Goal: Check status: Check status

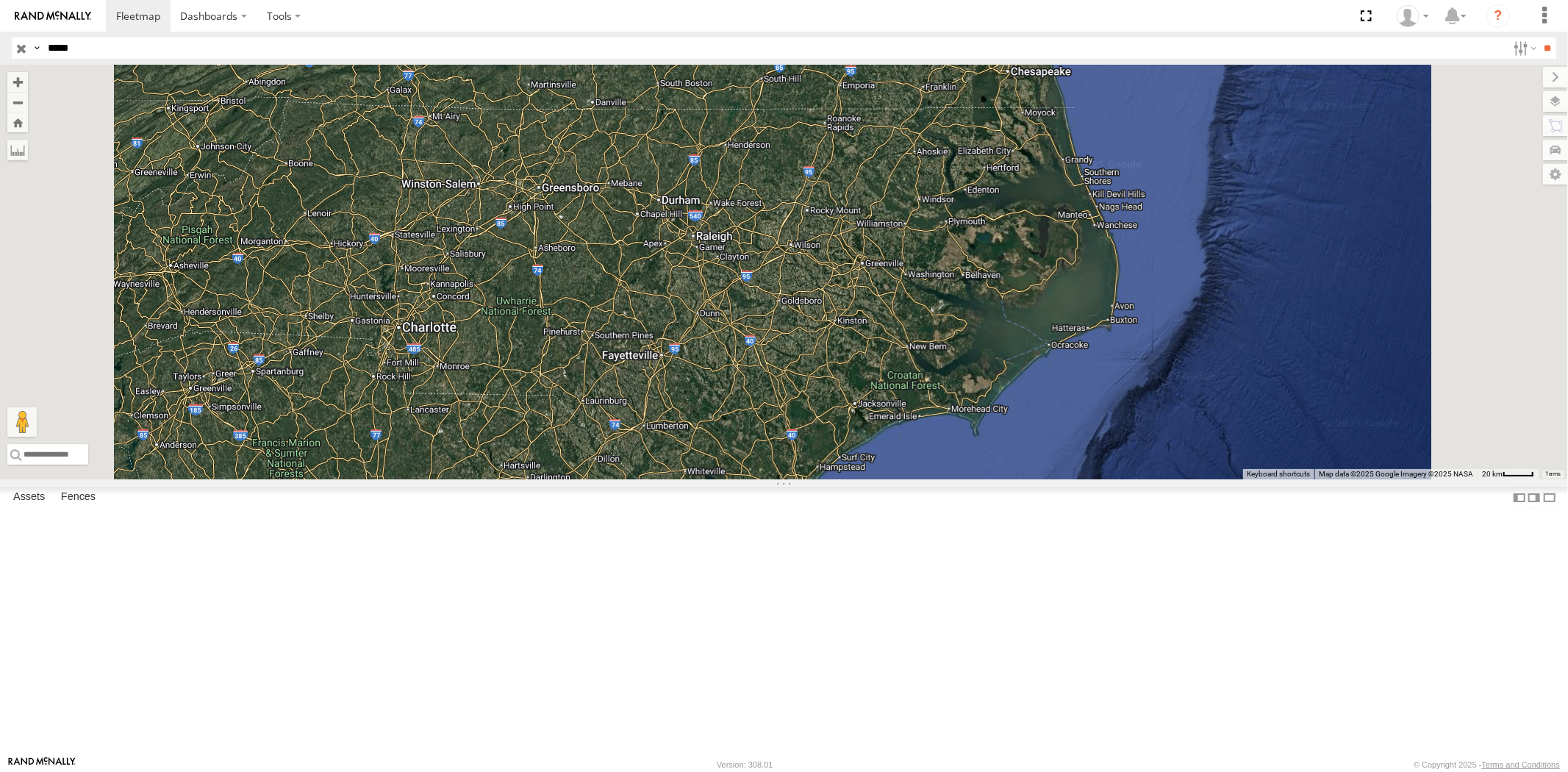
click at [0, 0] on div "All Assets" at bounding box center [0, 0] width 0 height 0
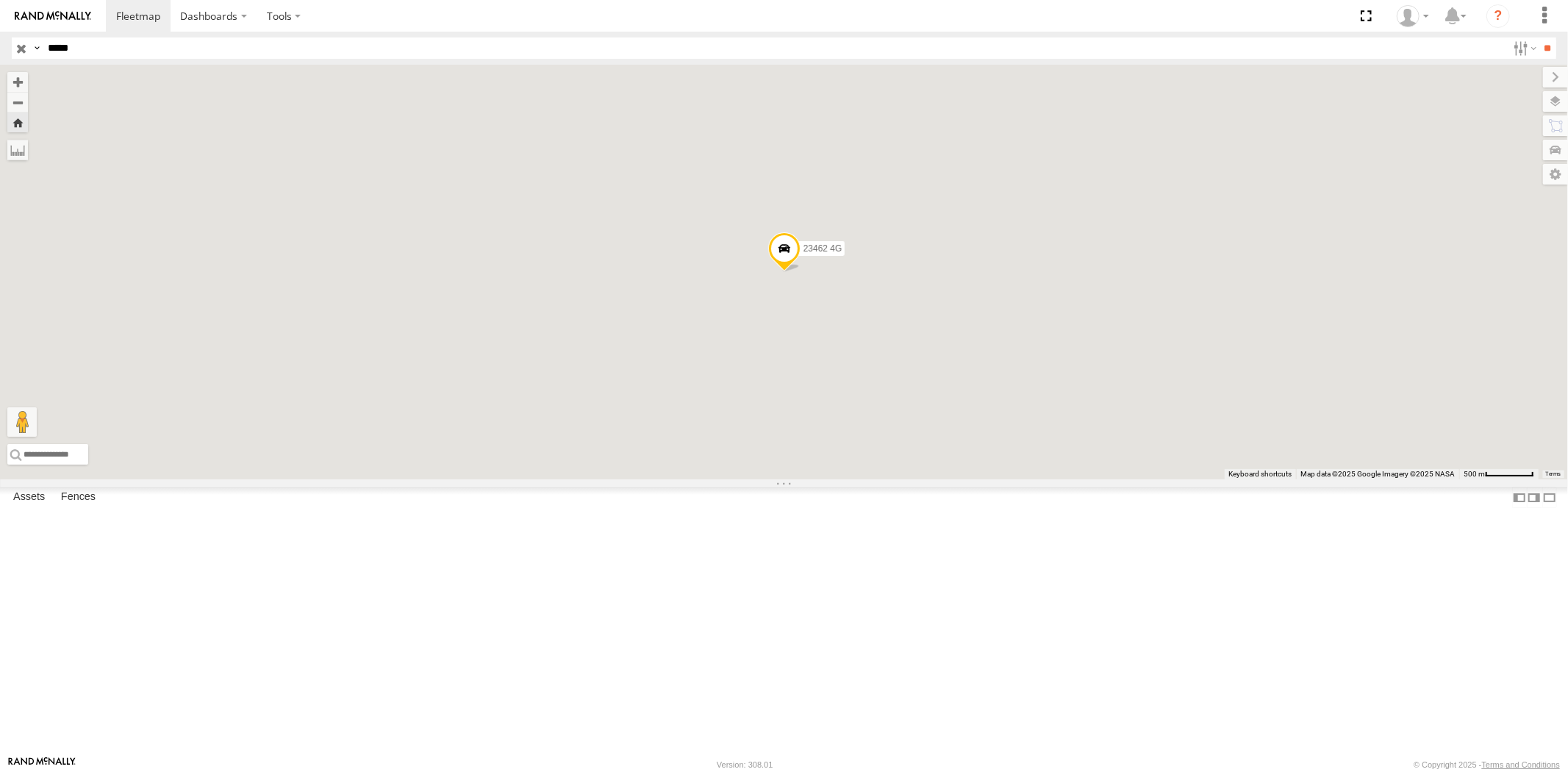
click at [0, 0] on div "23462 4G All Assets [GEOGRAPHIC_DATA] 33.98449 -118.32862 23462 All Assets [GEO…" at bounding box center [0, 0] width 0 height 0
click at [0, 0] on div "All Assets" at bounding box center [0, 0] width 0 height 0
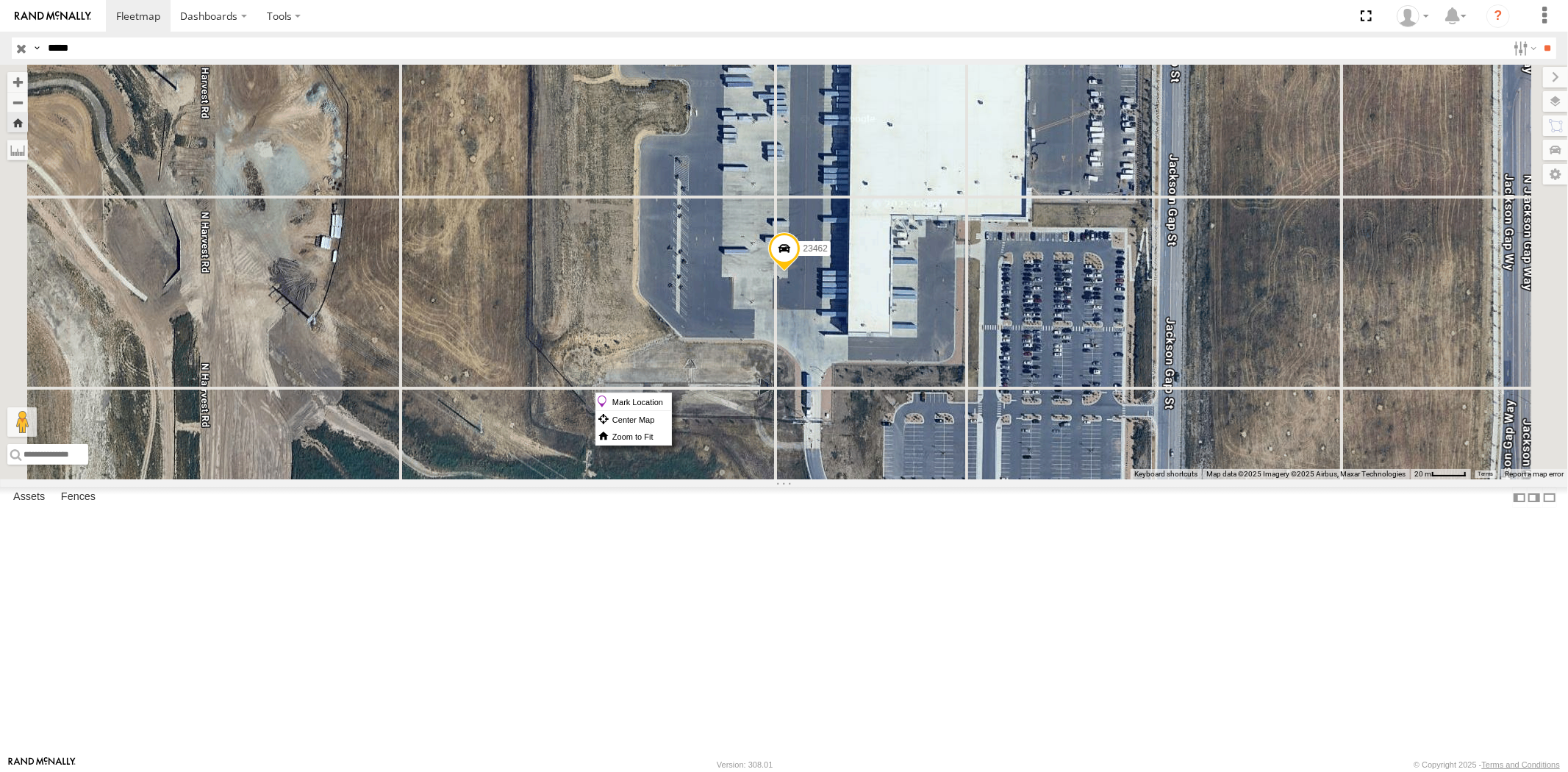
click at [800, 272] on span at bounding box center [784, 252] width 33 height 39
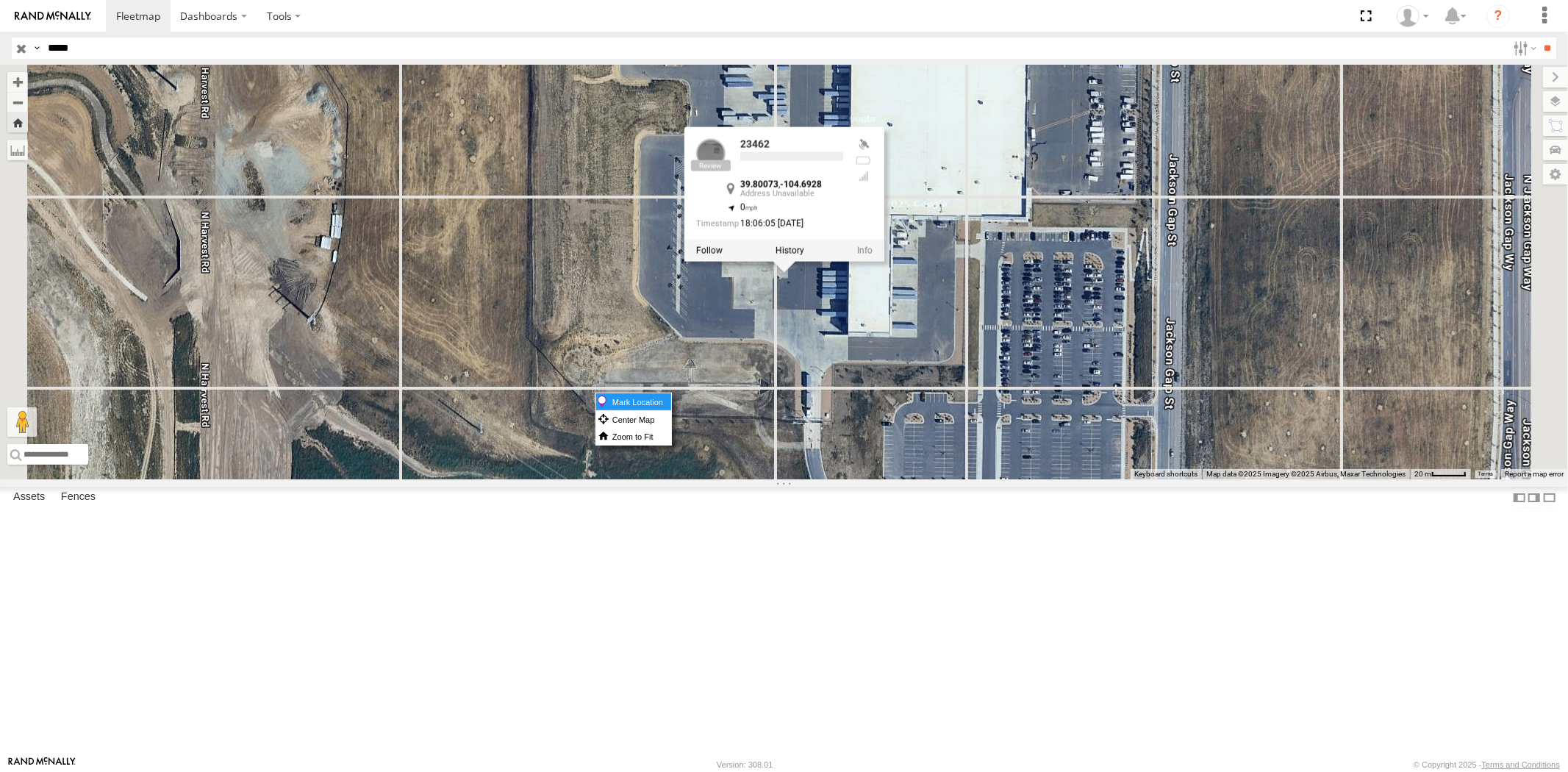
click at [671, 397] on label "Mark Location" at bounding box center [633, 402] width 75 height 17
click at [1022, 480] on div "23462 23462 All Assets Aurora Aurora 39.80073 , -104.6928 0 18:06:05 [DATE]" at bounding box center [784, 272] width 1568 height 414
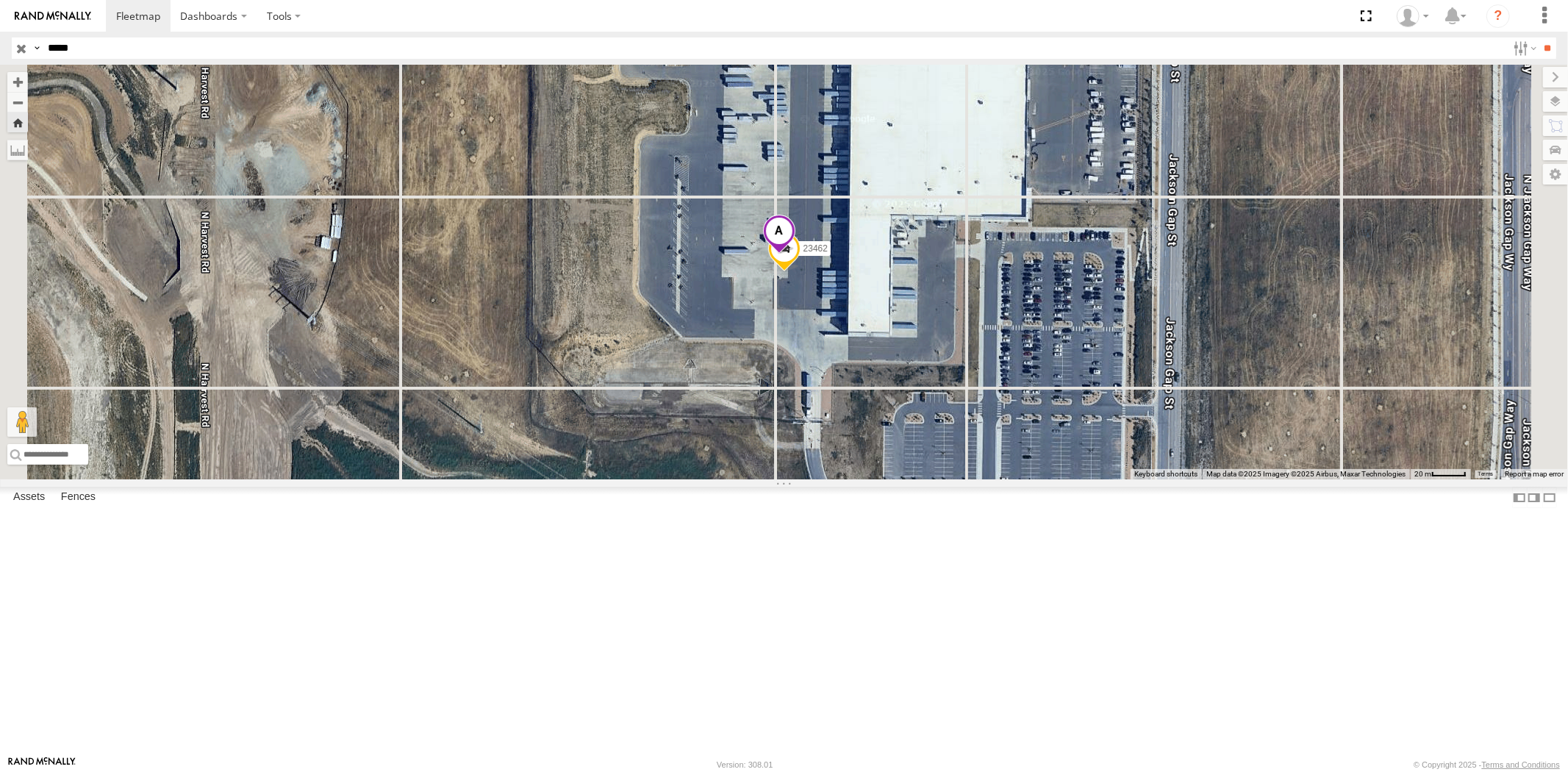
click at [794, 255] on span at bounding box center [779, 234] width 33 height 39
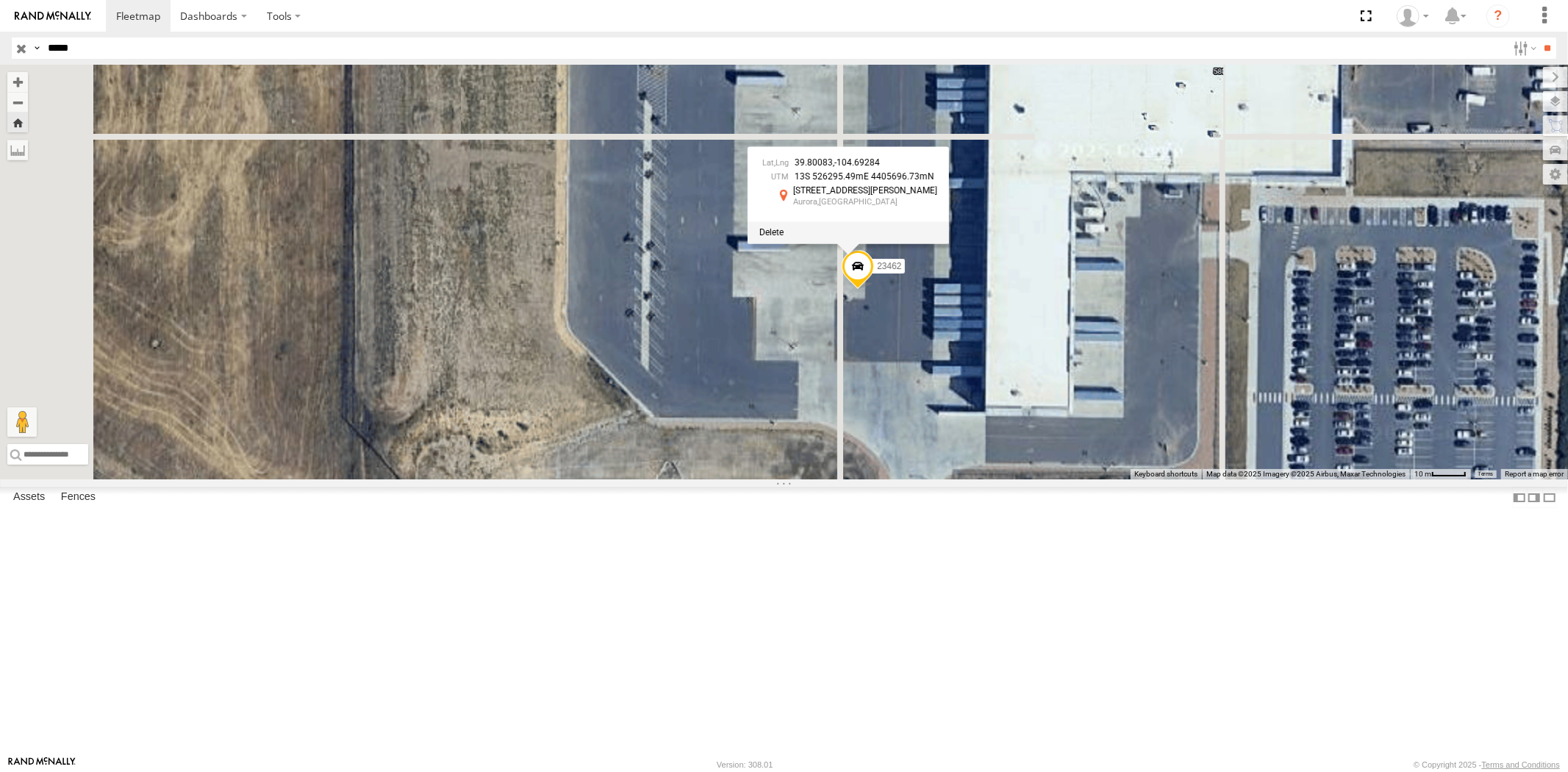
click at [31, 48] on label at bounding box center [37, 48] width 12 height 22
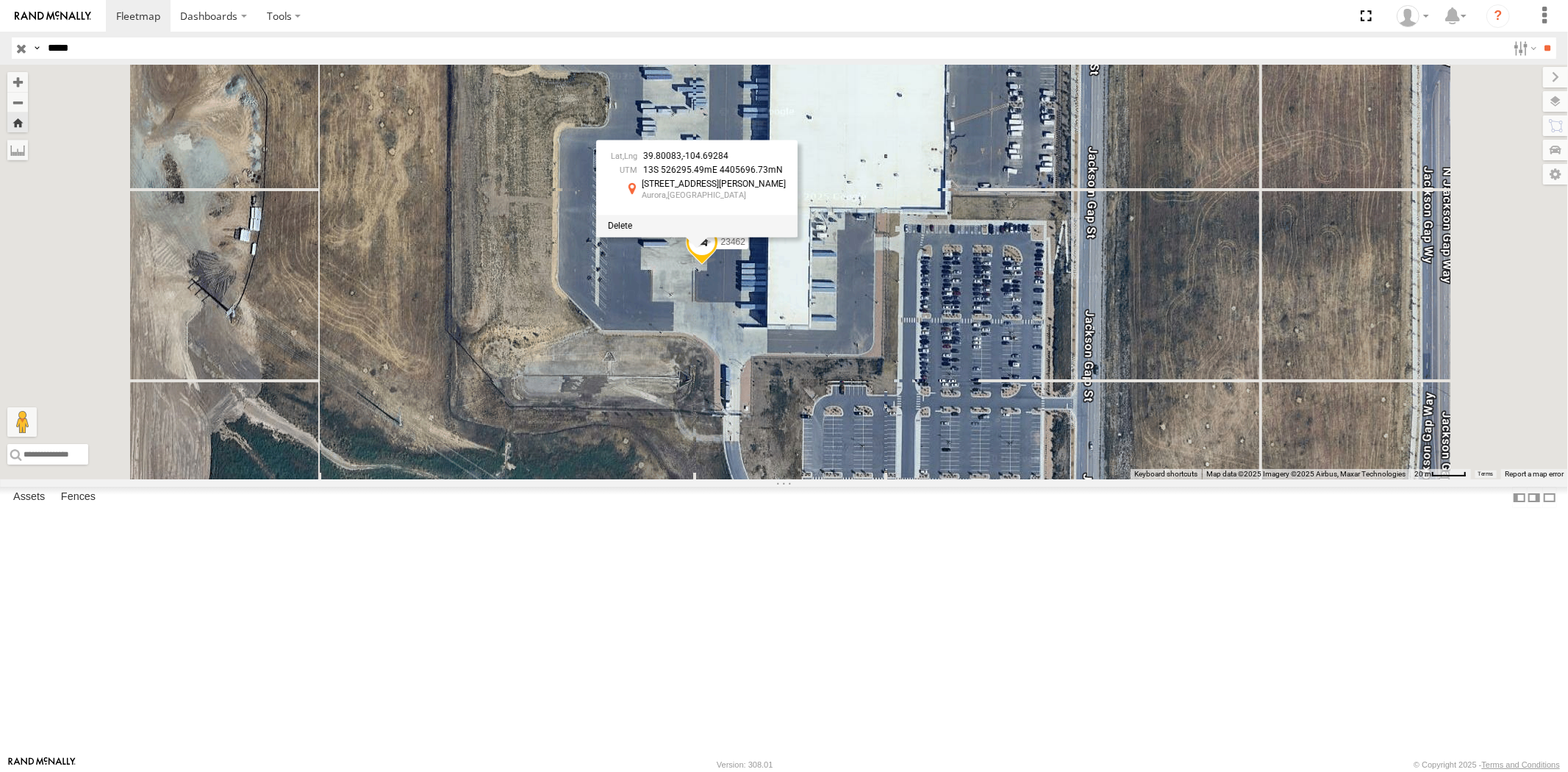
click at [19, 51] on input "button" at bounding box center [22, 48] width 19 height 22
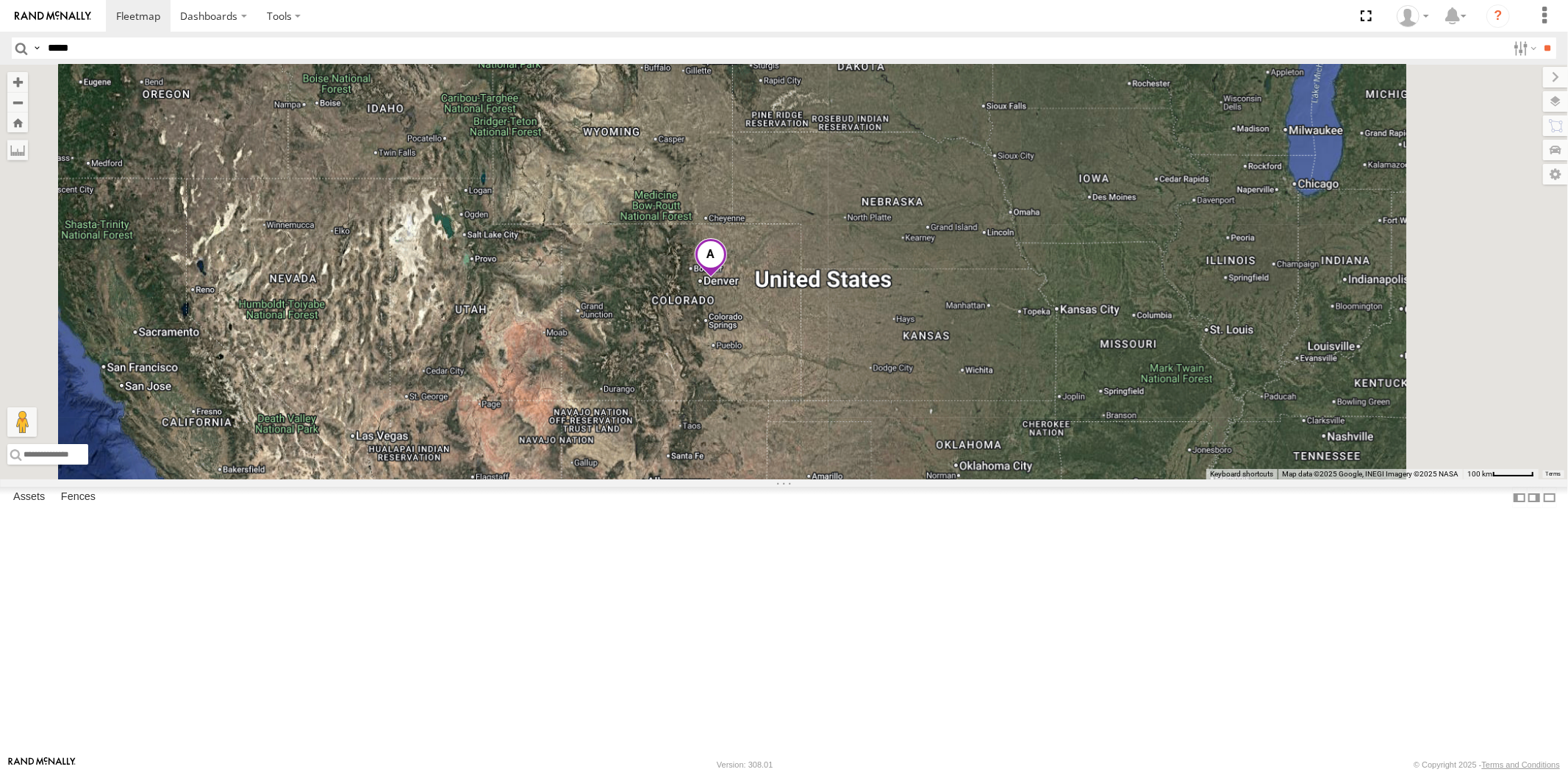
drag, startPoint x: 1054, startPoint y: 392, endPoint x: 890, endPoint y: 438, distance: 170.3
click at [900, 437] on div at bounding box center [784, 272] width 1568 height 414
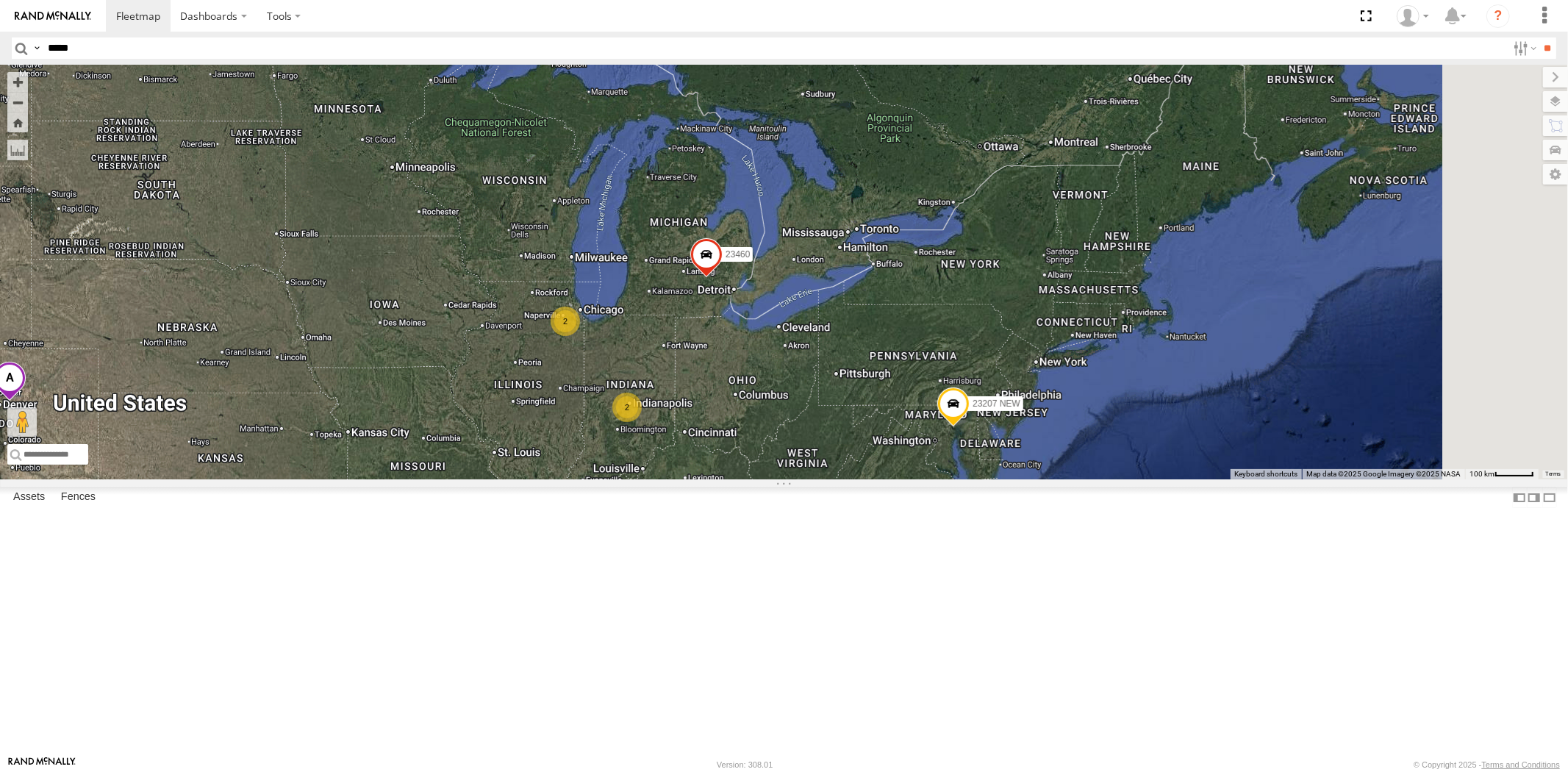
drag, startPoint x: 981, startPoint y: 500, endPoint x: 968, endPoint y: 493, distance: 14.8
click at [972, 480] on div "23207 NEW 23460 23480 2 2" at bounding box center [784, 272] width 1568 height 414
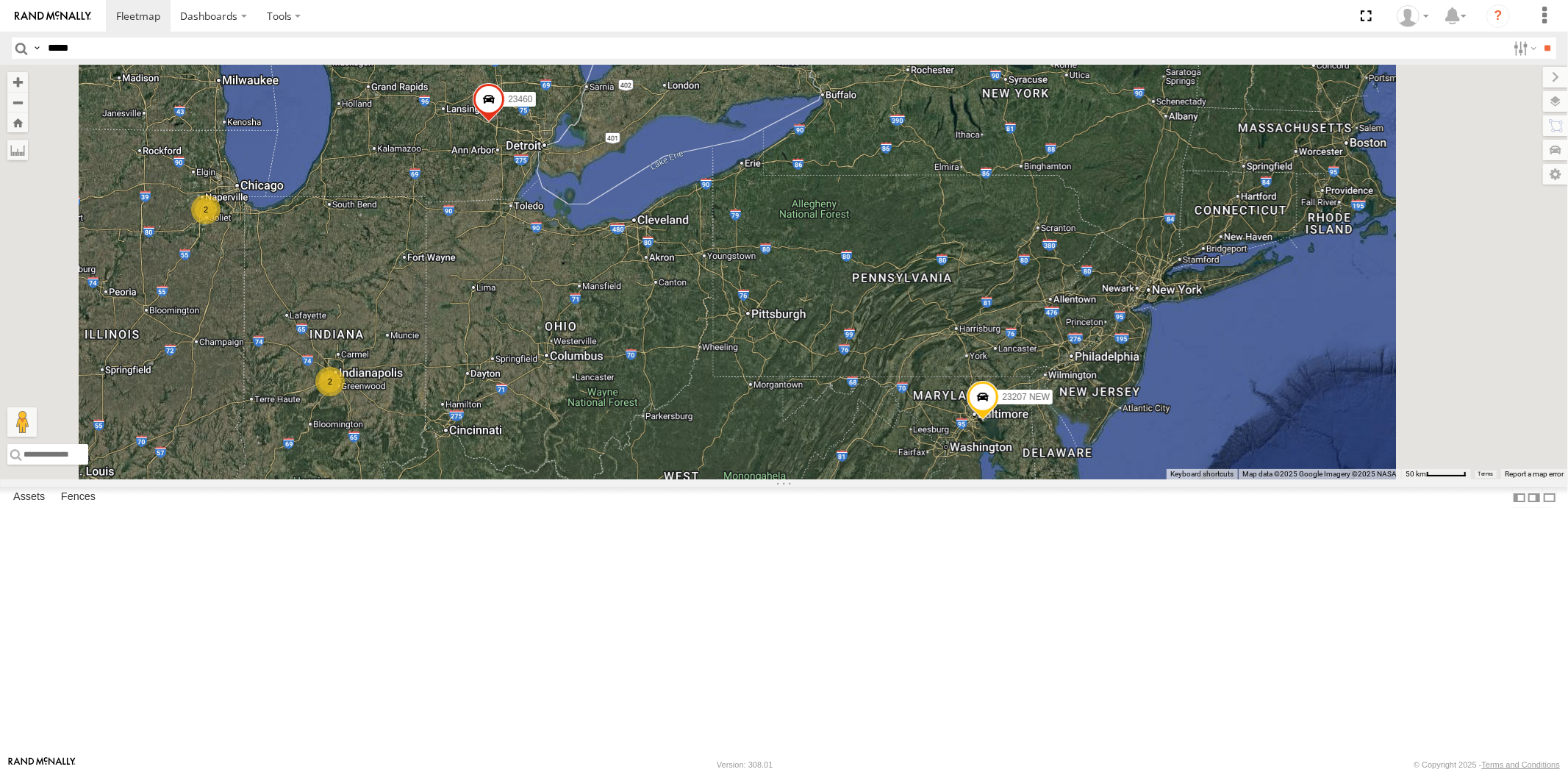
drag, startPoint x: 944, startPoint y: 416, endPoint x: 933, endPoint y: 376, distance: 41.5
click at [934, 379] on div "23207 NEW 23460 23480 2 2" at bounding box center [784, 272] width 1568 height 414
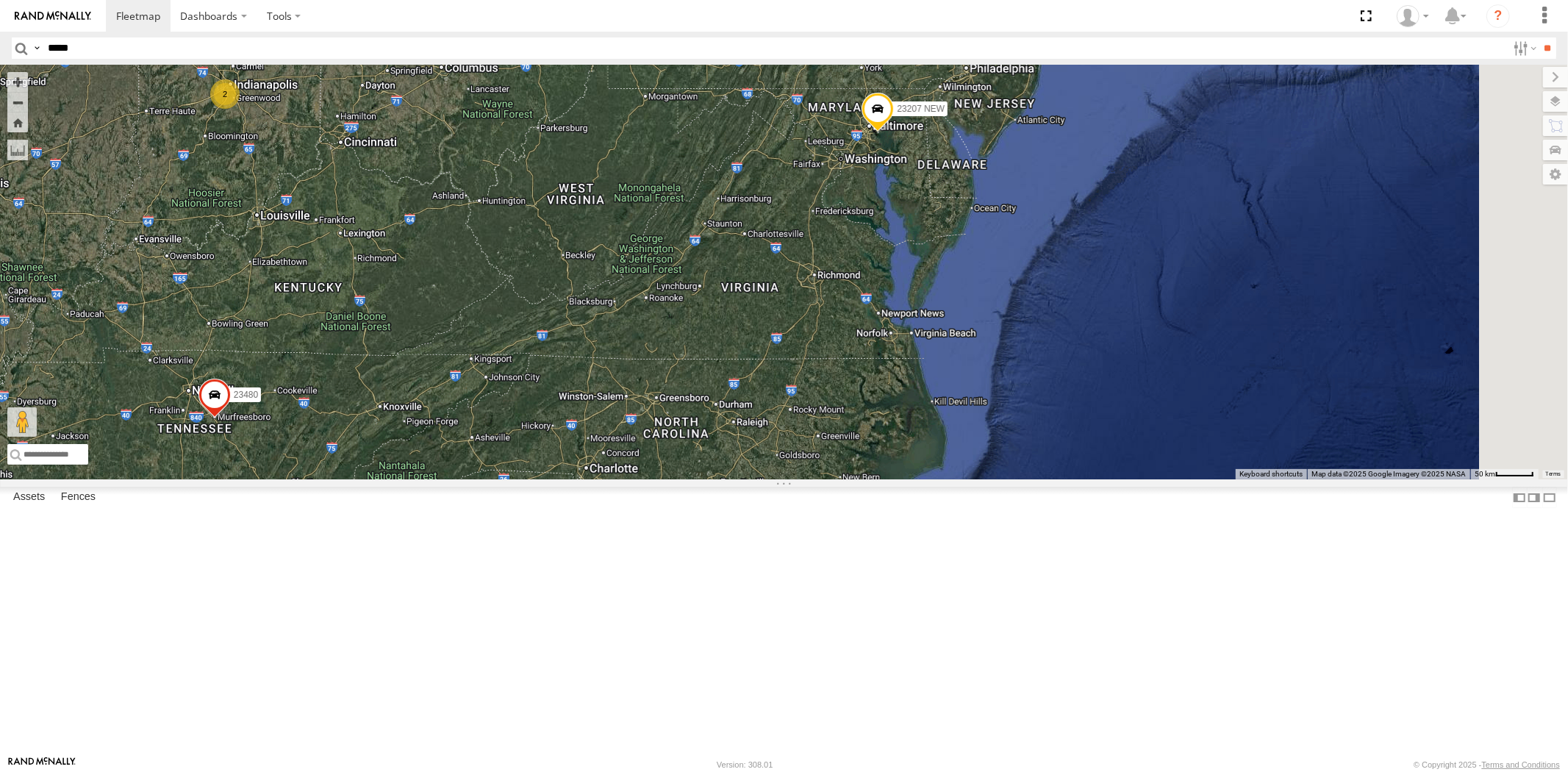
click at [1002, 375] on div "23207 NEW 23460 23480 2 2 3 3" at bounding box center [784, 272] width 1568 height 414
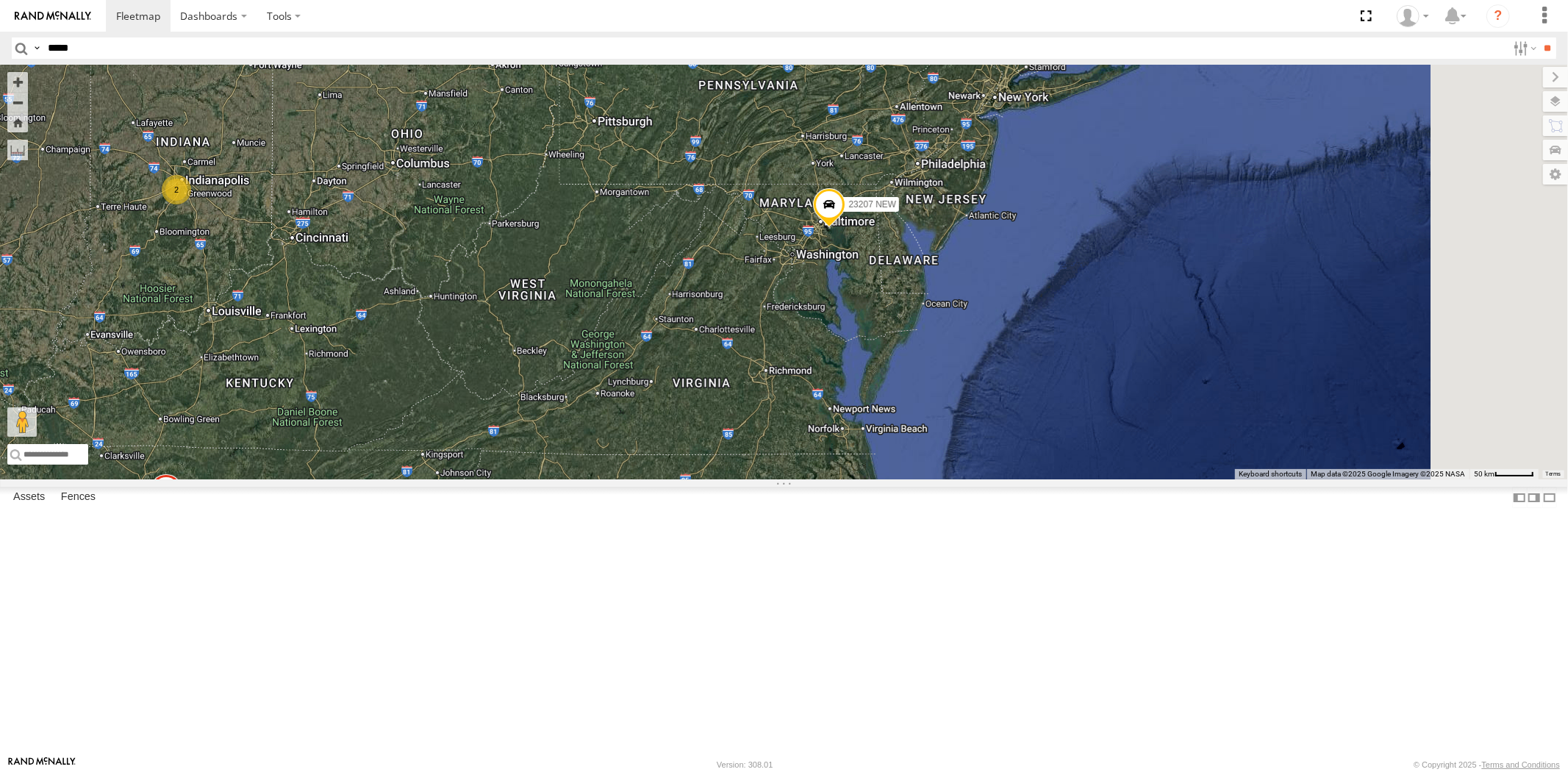
click at [938, 445] on div "23207 NEW 23460 23480 2 2 3 3" at bounding box center [784, 272] width 1568 height 414
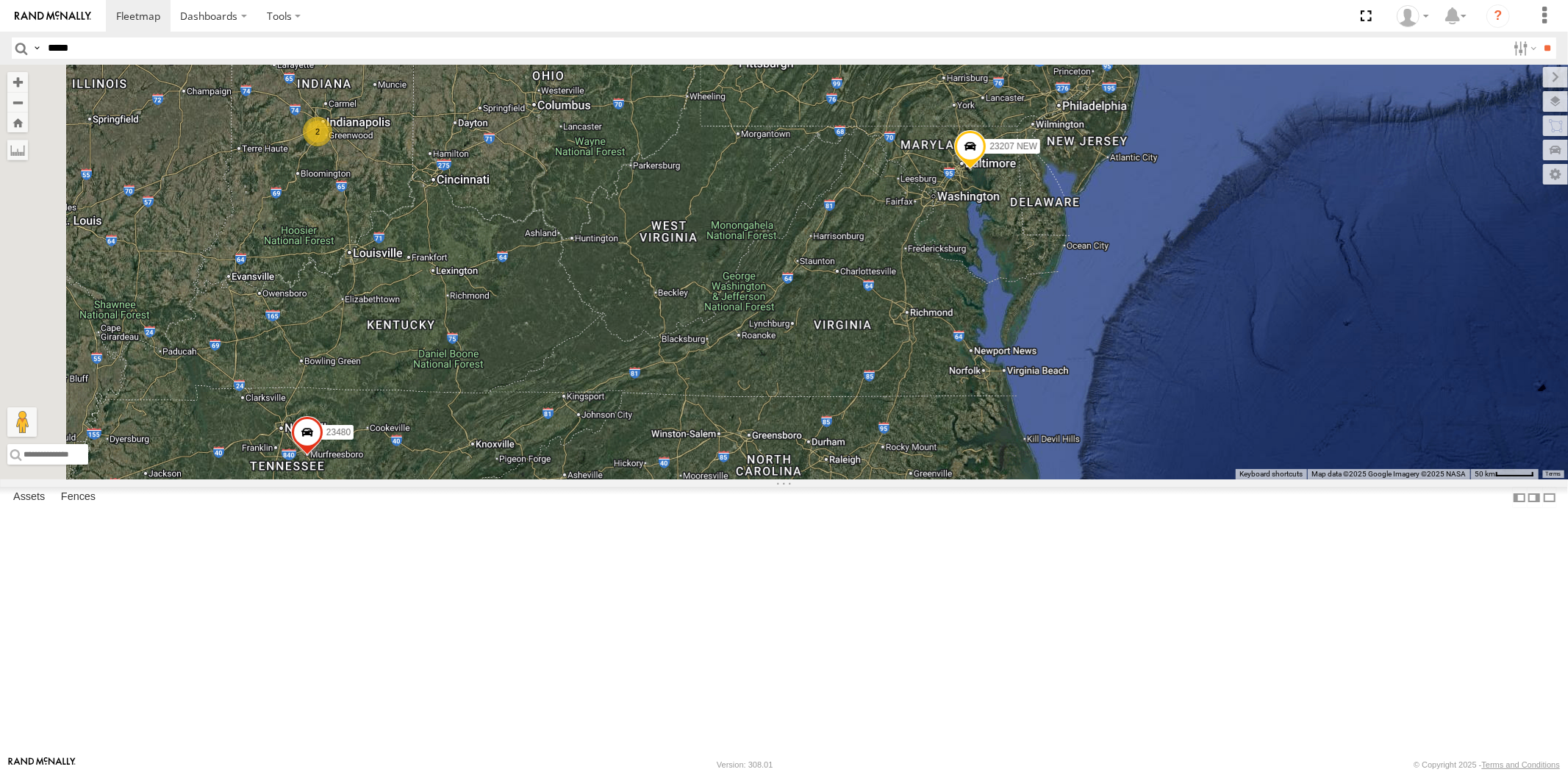
drag, startPoint x: 998, startPoint y: 380, endPoint x: 938, endPoint y: 437, distance: 82.8
click at [938, 437] on div "23207 NEW 23460 23480 23207xx 2 3" at bounding box center [784, 272] width 1568 height 414
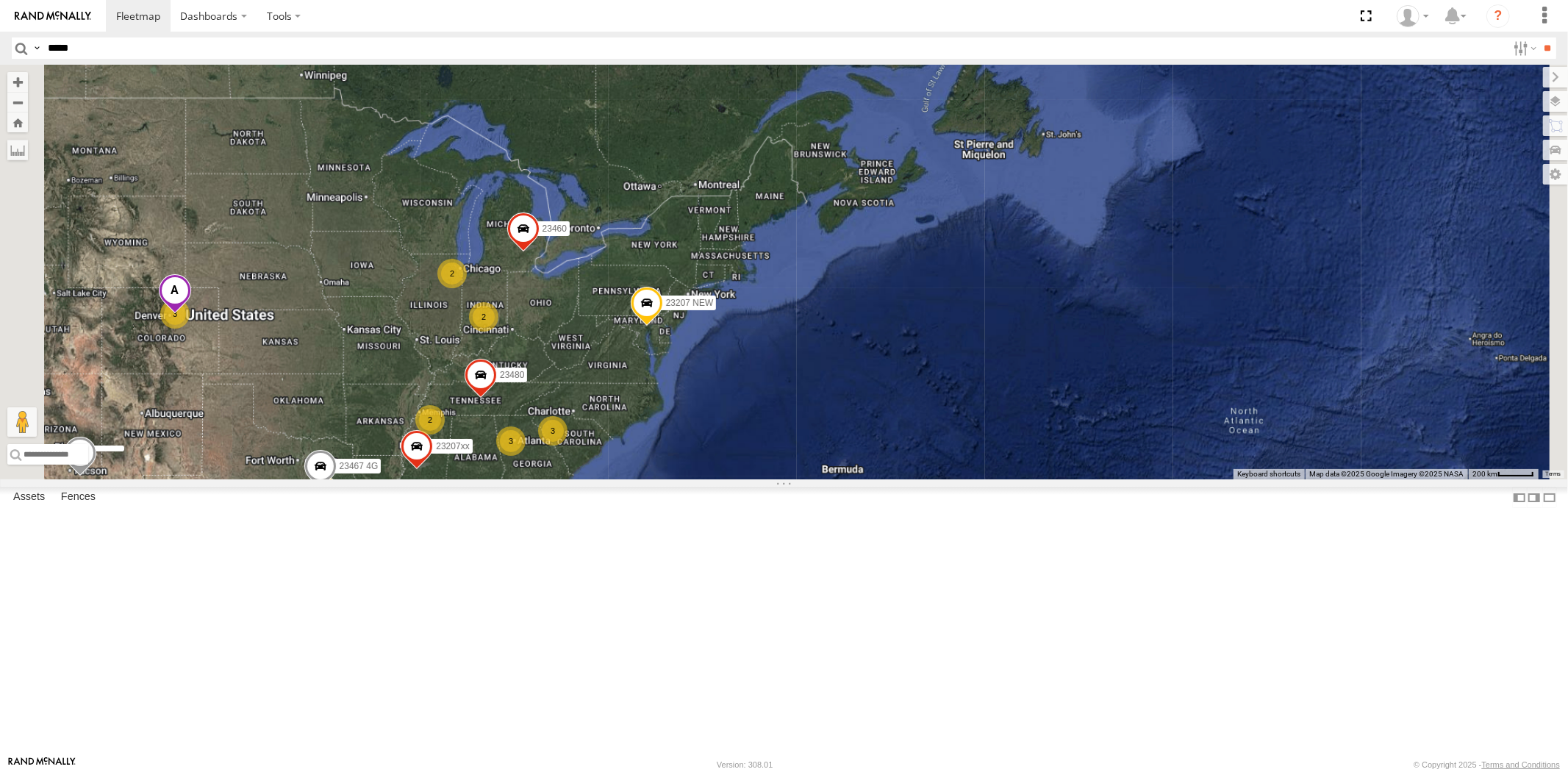
drag, startPoint x: 850, startPoint y: 528, endPoint x: 850, endPoint y: 439, distance: 89.0
click at [852, 466] on div "23207 NEW 23460 23480 23207xx 23467 4G 23474 7 2 2 3 2 3 3" at bounding box center [784, 272] width 1568 height 414
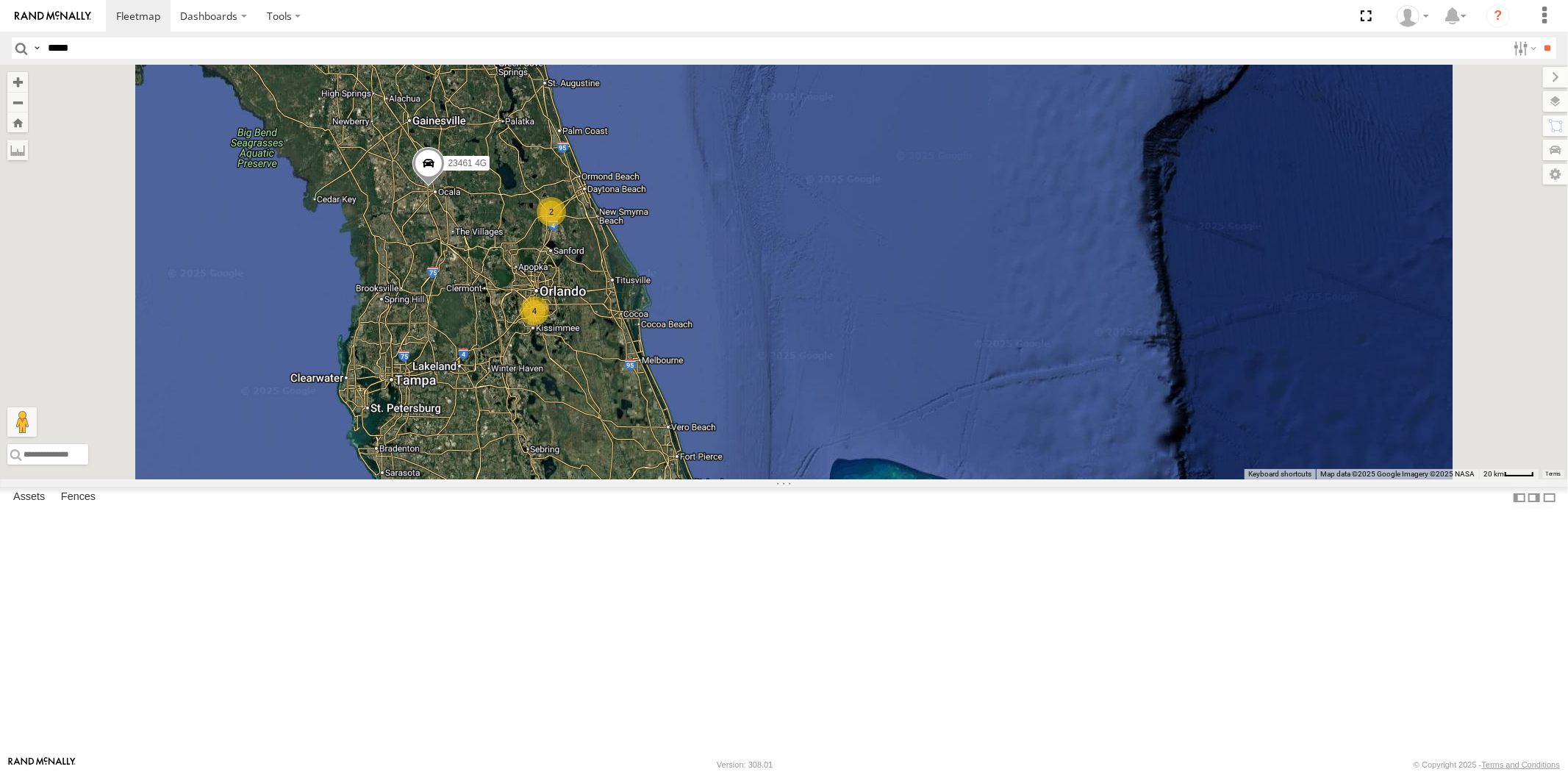
drag, startPoint x: 769, startPoint y: 482, endPoint x: 759, endPoint y: 459, distance: 25.1
click at [762, 460] on div "23207 NEW 23460 23480 23207xx 23237 NEW 23467 4G 23474 23461 4G 4 2" at bounding box center [784, 272] width 1568 height 414
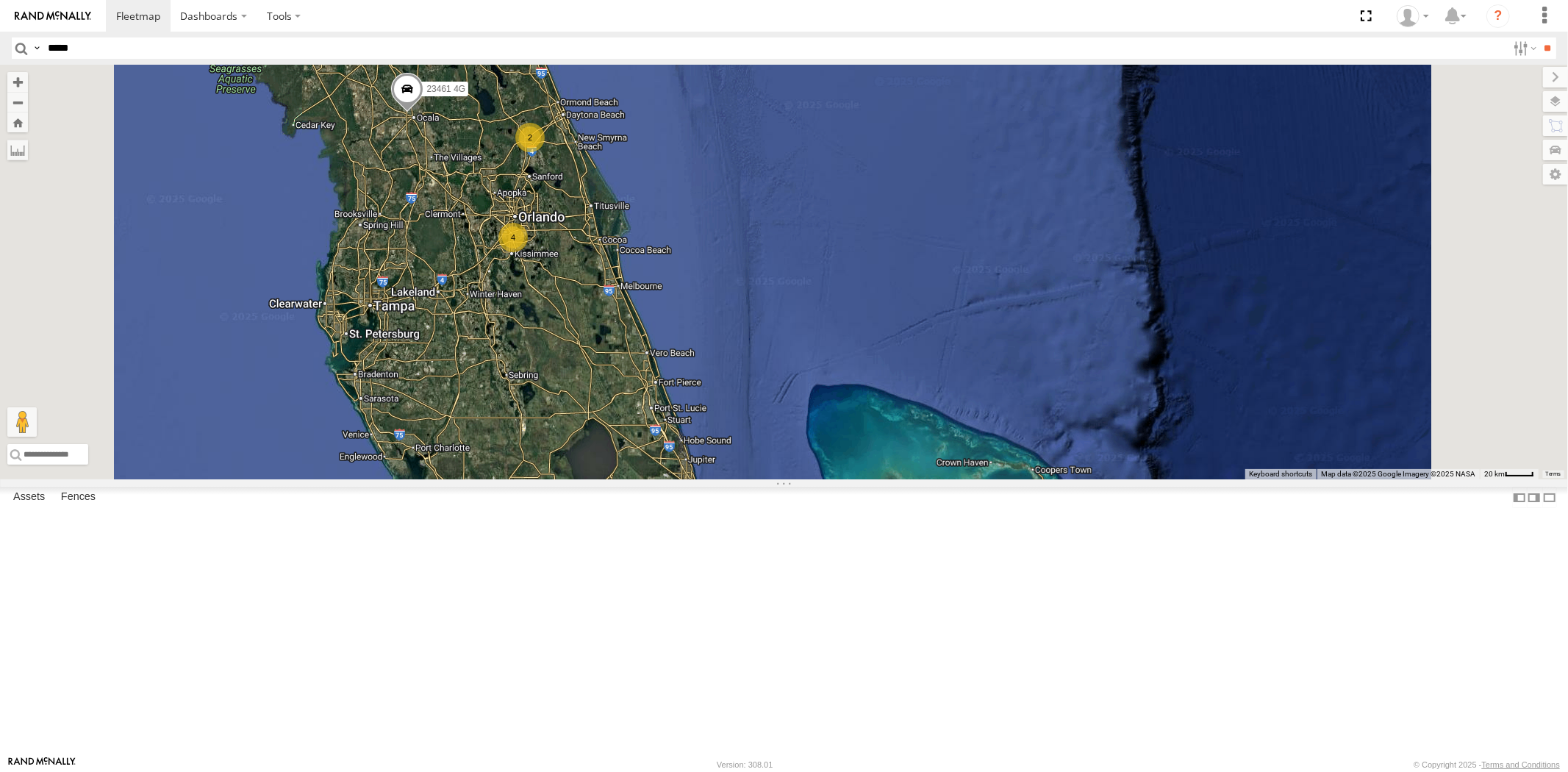
drag, startPoint x: 782, startPoint y: 515, endPoint x: 765, endPoint y: 447, distance: 70.1
click at [766, 454] on div "23207 NEW 23460 23480 23207xx 23237 NEW 23467 4G 23474 23461 4G 4 2" at bounding box center [784, 272] width 1568 height 414
